Goal: Navigation & Orientation: Find specific page/section

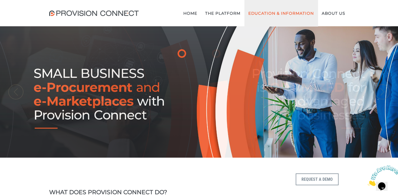
click at [253, 5] on link "Education & Information" at bounding box center [280, 13] width 73 height 26
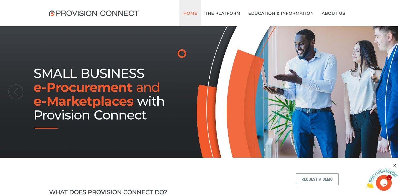
click at [193, 13] on link "Home" at bounding box center [190, 13] width 22 height 26
